Goal: Information Seeking & Learning: Learn about a topic

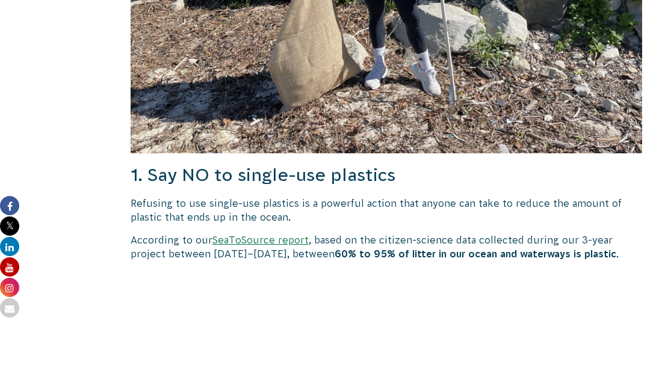
scroll to position [861, 0]
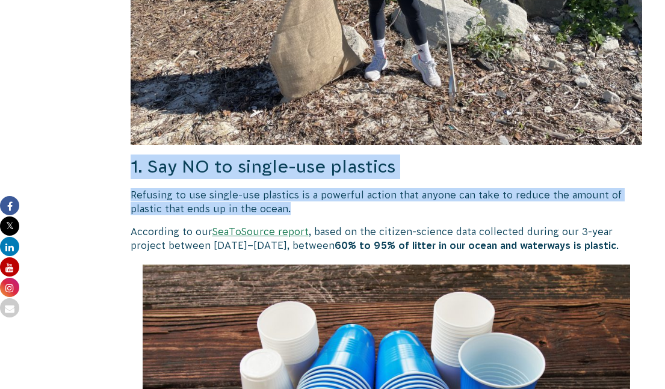
drag, startPoint x: 130, startPoint y: 159, endPoint x: 293, endPoint y: 207, distance: 169.9
copy div "1. Say NO to single-use plastics Refusing to use single-use plastics is a power…"
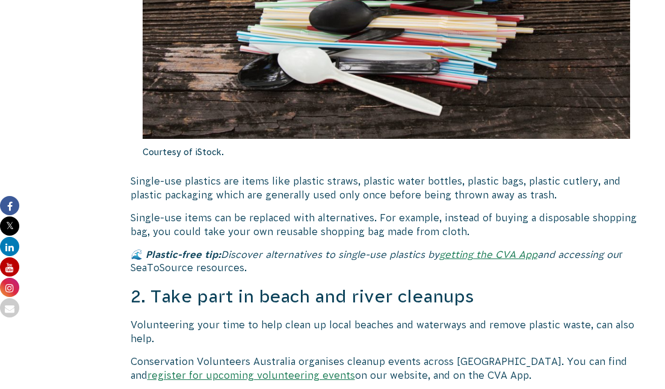
scroll to position [1316, 0]
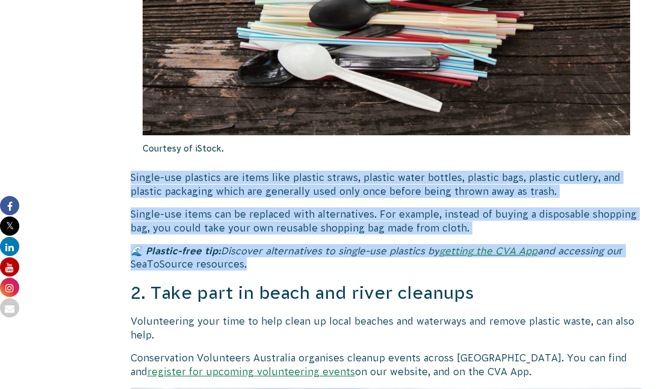
drag, startPoint x: 131, startPoint y: 175, endPoint x: 249, endPoint y: 262, distance: 146.7
copy div "Single-use plastics are items like plastic straws, plastic water bottles, plast…"
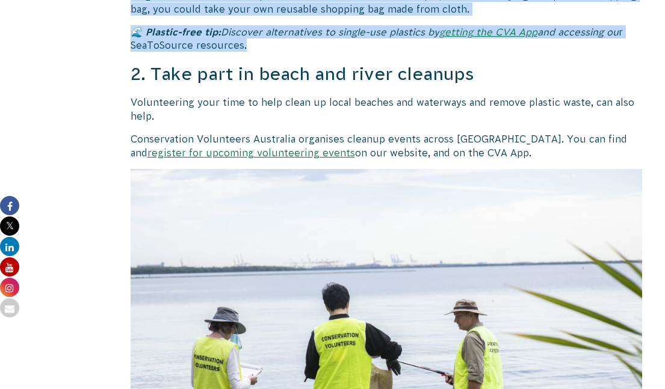
scroll to position [1541, 0]
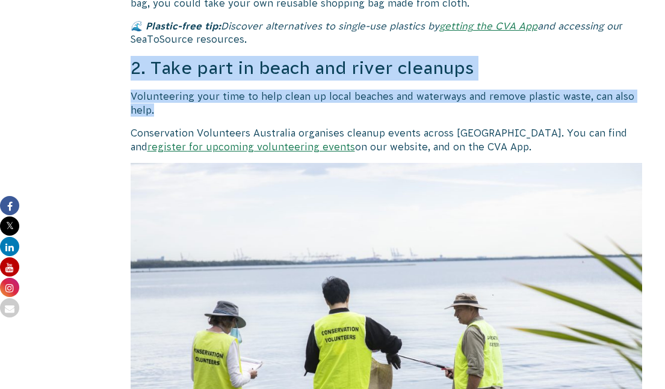
drag, startPoint x: 134, startPoint y: 61, endPoint x: 200, endPoint y: 102, distance: 77.8
copy div "2. Take part in beach and river cleanups Volunteering your time to help clean u…"
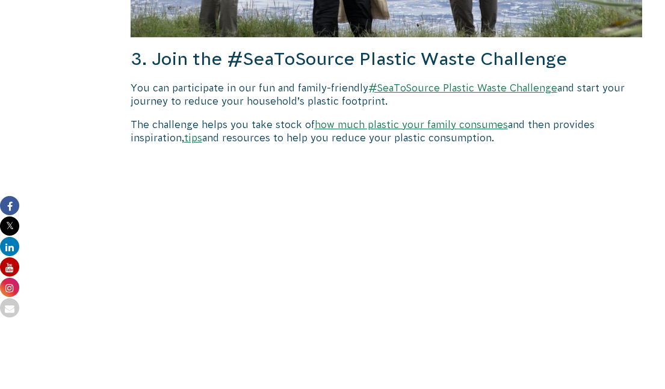
scroll to position [2007, 0]
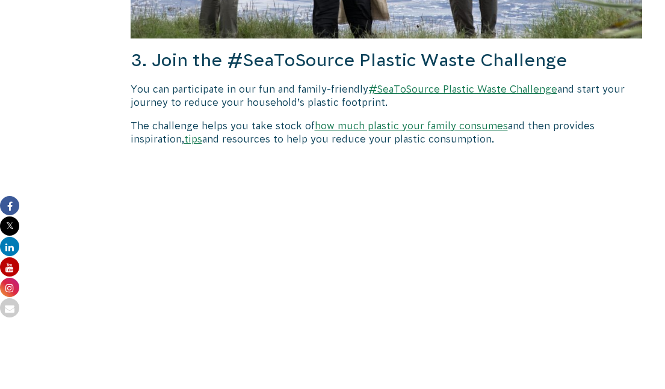
drag, startPoint x: 131, startPoint y: 48, endPoint x: 504, endPoint y: 133, distance: 382.2
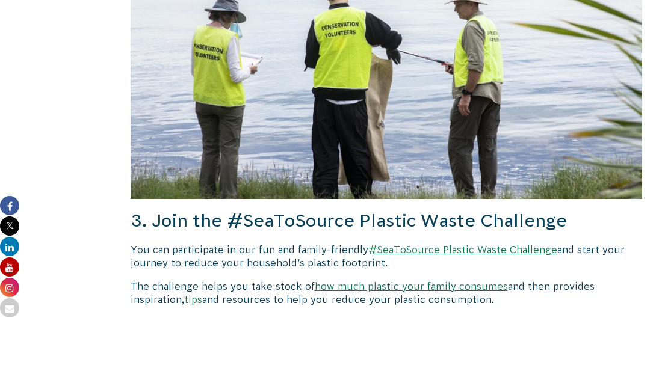
copy div "3. Join the #SeaToSource Plastic Waste Challenge You can participate in our fun…"
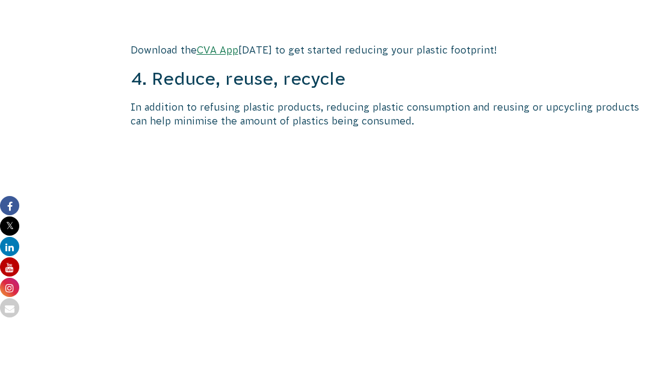
scroll to position [2504, 0]
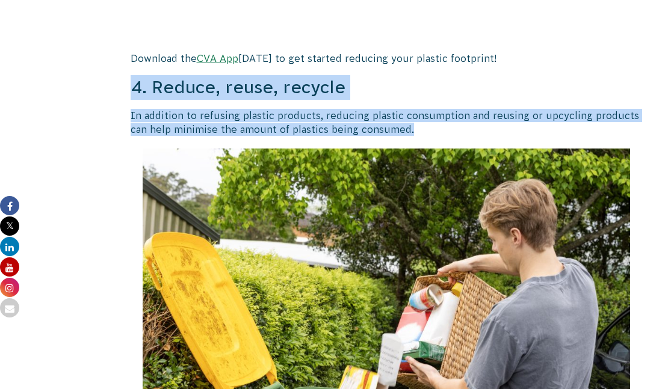
drag, startPoint x: 131, startPoint y: 79, endPoint x: 463, endPoint y: 117, distance: 333.8
copy div "4. Reduce, reuse, recycle In addition to refusing plastic products, reducing pl…"
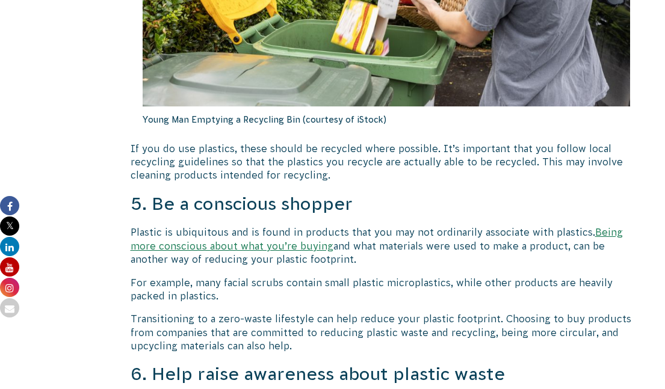
scroll to position [2874, 0]
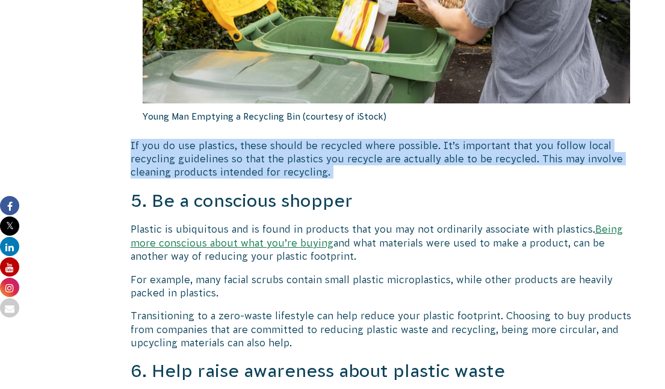
drag, startPoint x: 131, startPoint y: 136, endPoint x: 341, endPoint y: 170, distance: 212.8
click at [341, 170] on div "10 Ways We Can All Reduce [MEDICAL_DATA] In The Ocean and Waterways [MEDICAL_DA…" at bounding box center [387, 343] width 512 height 5694
copy div "If you do use plastics, these should be recycled where possible. It’s important…"
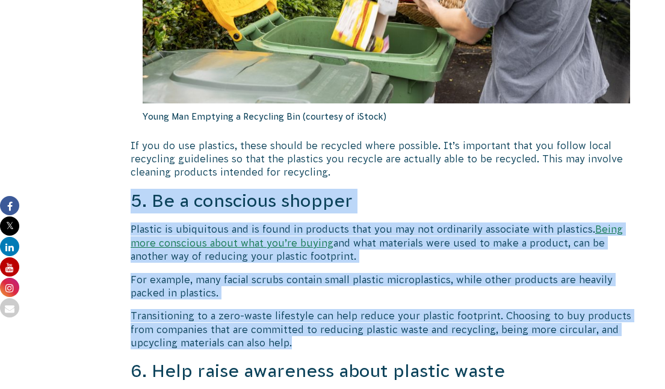
drag, startPoint x: 132, startPoint y: 187, endPoint x: 428, endPoint y: 332, distance: 329.2
click at [428, 332] on div "10 Ways We Can All Reduce [MEDICAL_DATA] In The Ocean and Waterways [MEDICAL_DA…" at bounding box center [387, 343] width 512 height 5694
copy div "5. Be a conscious shopper Plastic is ubiquitous and is found in products that y…"
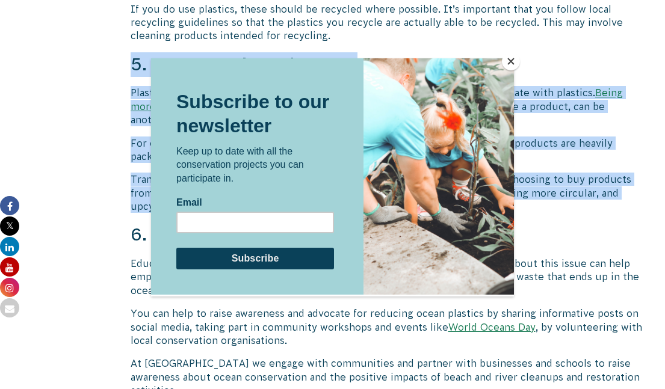
scroll to position [3017, 0]
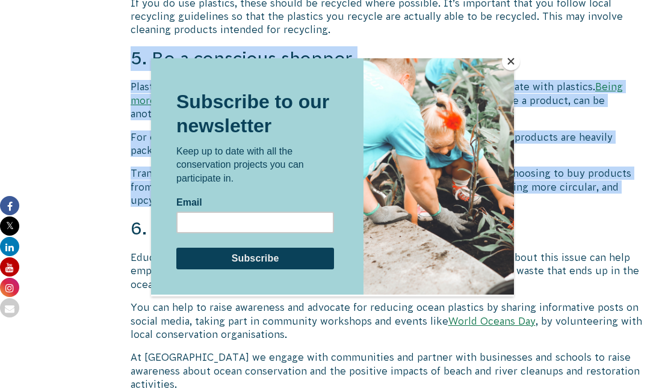
click at [512, 60] on button "Close" at bounding box center [511, 61] width 18 height 18
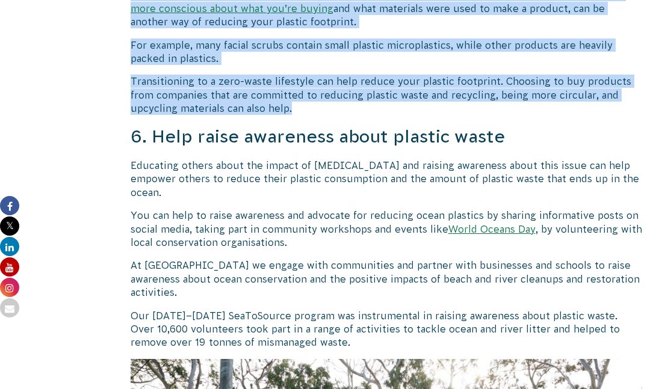
scroll to position [3114, 0]
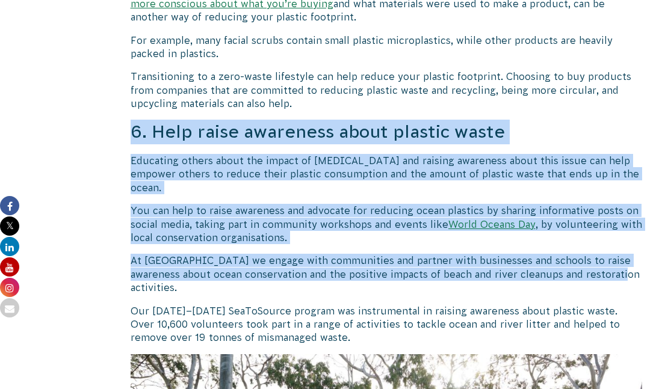
drag, startPoint x: 132, startPoint y: 118, endPoint x: 613, endPoint y: 259, distance: 501.2
click at [613, 259] on div "10 Ways We Can All Reduce [MEDICAL_DATA] In The Ocean and Waterways [MEDICAL_DA…" at bounding box center [387, 104] width 512 height 5694
copy div "6. Help raise awareness about plastic waste Educating others about the impact o…"
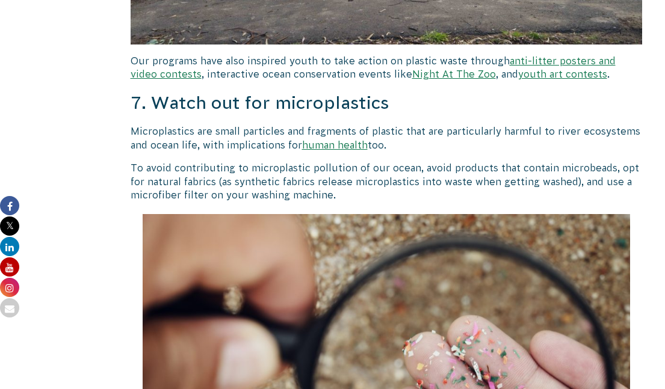
scroll to position [3766, 0]
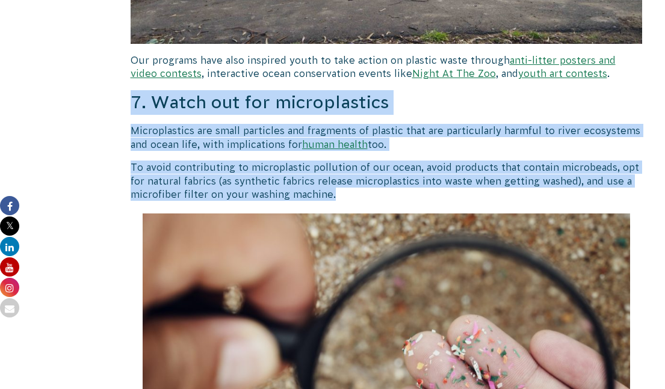
drag, startPoint x: 132, startPoint y: 72, endPoint x: 347, endPoint y: 168, distance: 235.4
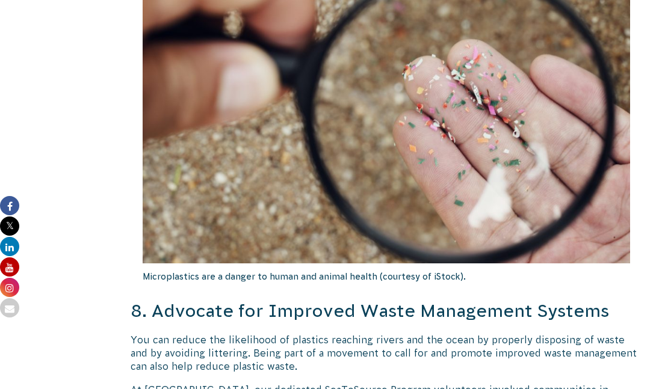
scroll to position [4062, 0]
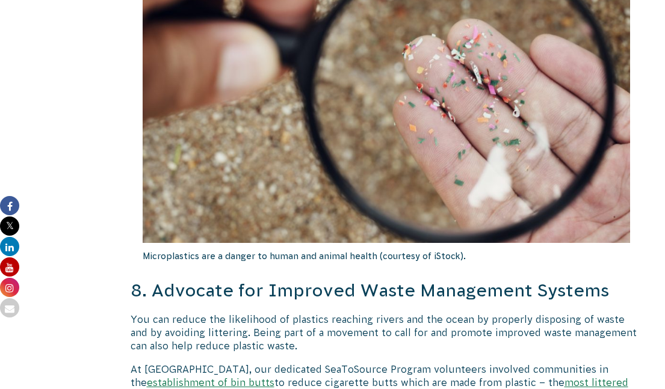
copy div "7. Watch out for microplastics Microplastics are small particles and fragments …"
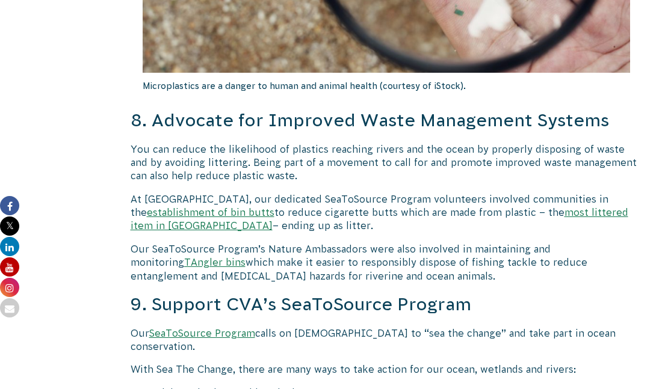
scroll to position [4233, 0]
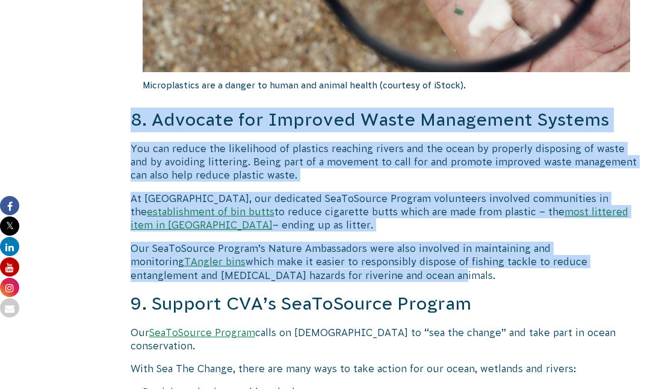
drag, startPoint x: 130, startPoint y: 88, endPoint x: 323, endPoint y: 249, distance: 250.4
copy div "8. Advocate for Improved Waste Management Systems You can reduce the likelihood…"
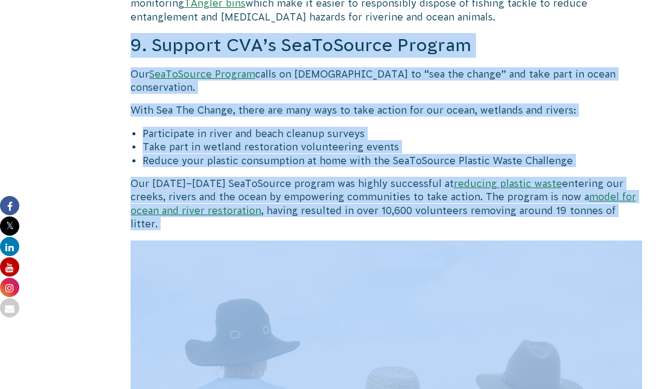
scroll to position [4493, 0]
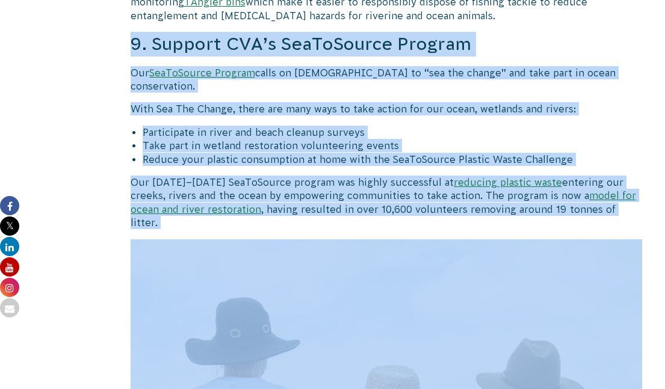
drag, startPoint x: 132, startPoint y: 81, endPoint x: 348, endPoint y: 214, distance: 253.2
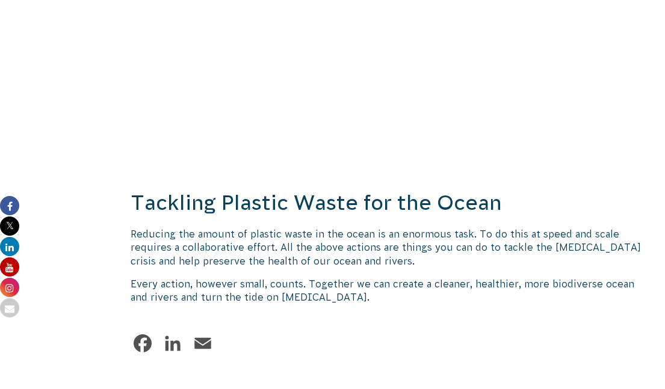
scroll to position [5736, 0]
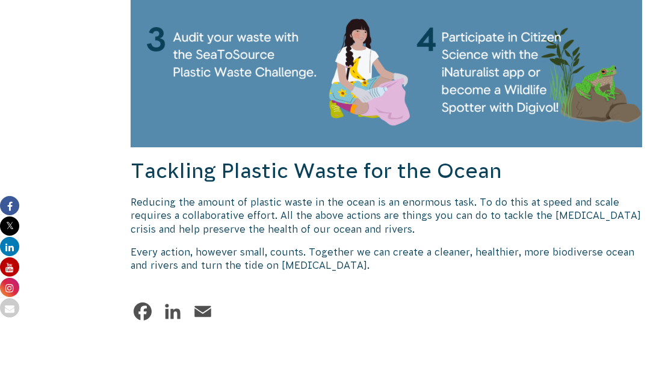
drag, startPoint x: 132, startPoint y: 102, endPoint x: 363, endPoint y: 205, distance: 252.4
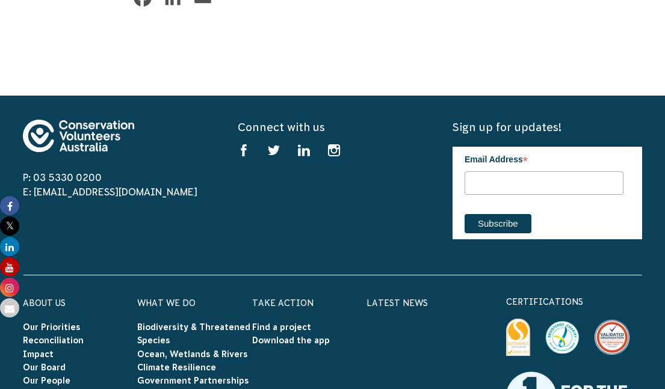
scroll to position [6050, 0]
